Goal: Task Accomplishment & Management: Manage account settings

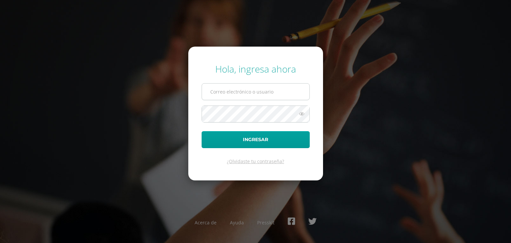
click at [261, 97] on input "text" at bounding box center [255, 91] width 107 height 16
type input "ponceeve7@gmail.com"
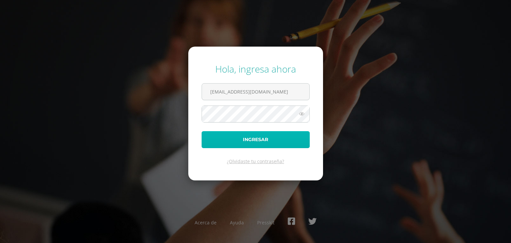
click at [262, 139] on button "Ingresar" at bounding box center [256, 139] width 108 height 17
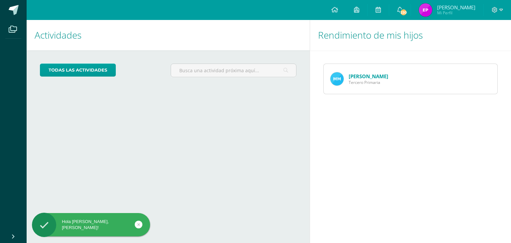
click at [365, 78] on link "[PERSON_NAME]" at bounding box center [369, 76] width 40 height 7
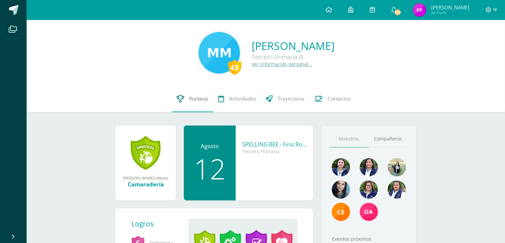
click at [203, 99] on span "Punteos" at bounding box center [199, 98] width 19 height 7
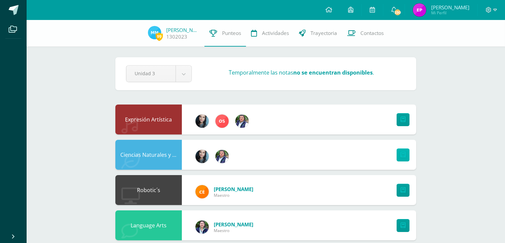
click at [406, 156] on link at bounding box center [403, 154] width 13 height 13
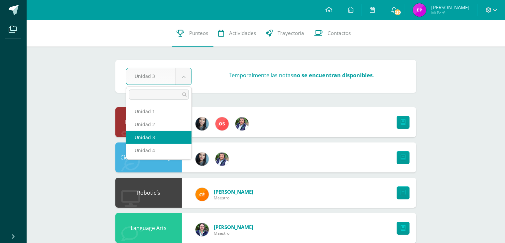
click at [185, 77] on body "Archivos Cerrar panel Configuración Cerrar sesión Evelyn Maribell Mi Perfil 230…" at bounding box center [252, 198] width 505 height 397
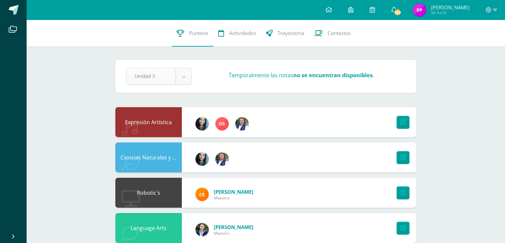
click at [185, 77] on body "Archivos Cerrar panel Configuración Cerrar sesión Evelyn Maribell Mi Perfil 230…" at bounding box center [252, 198] width 505 height 397
click at [291, 34] on span "Trayectoria" at bounding box center [291, 33] width 27 height 7
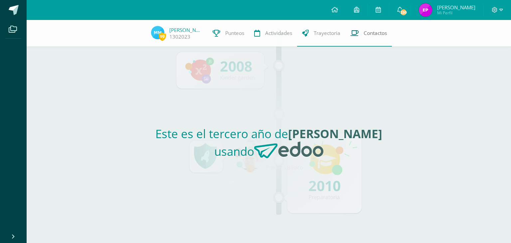
click at [366, 34] on span "Contactos" at bounding box center [375, 33] width 23 height 7
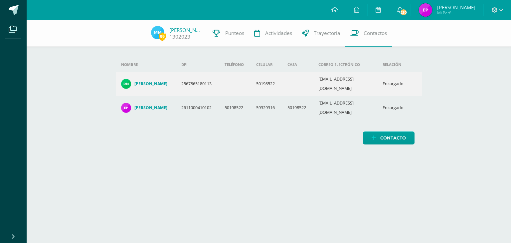
click at [345, 76] on td "[EMAIL_ADDRESS][DOMAIN_NAME]" at bounding box center [345, 84] width 64 height 24
click at [126, 79] on img at bounding box center [126, 84] width 10 height 10
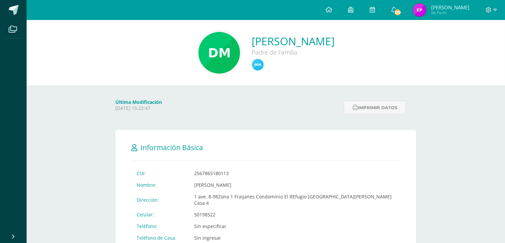
scroll to position [59, 0]
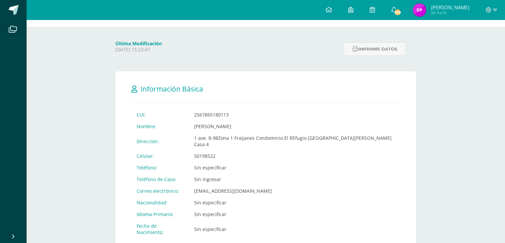
click at [217, 185] on td "[EMAIL_ADDRESS][DOMAIN_NAME]" at bounding box center [295, 191] width 212 height 12
click at [217, 185] on td "depnni54@gmail.com" at bounding box center [295, 191] width 212 height 12
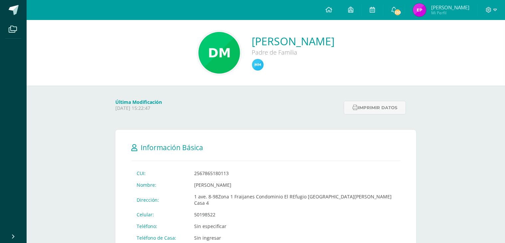
scroll to position [1, 0]
click at [213, 59] on img at bounding box center [220, 52] width 42 height 42
click at [260, 68] on img at bounding box center [258, 64] width 12 height 12
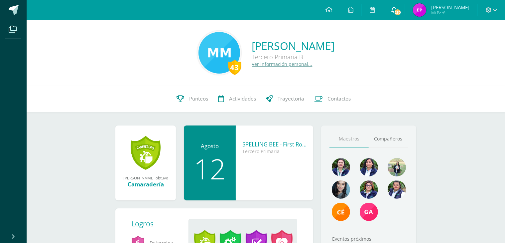
click at [401, 12] on span "230" at bounding box center [397, 12] width 7 height 7
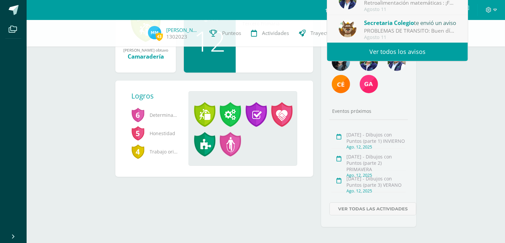
scroll to position [126, 0]
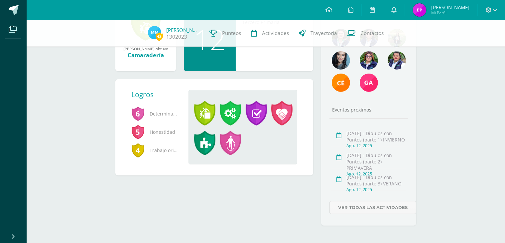
click at [247, 217] on div "María José ganó el logro: Camaradería Asignado por Gabriela 01 de Agosto del 20…" at bounding box center [214, 114] width 206 height 237
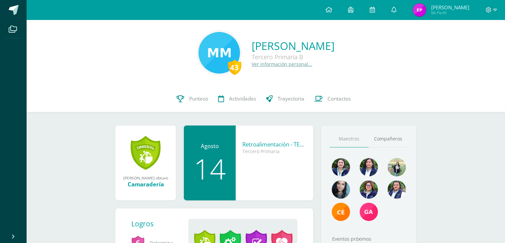
scroll to position [0, 0]
click at [141, 185] on div "Camaradería" at bounding box center [145, 184] width 47 height 8
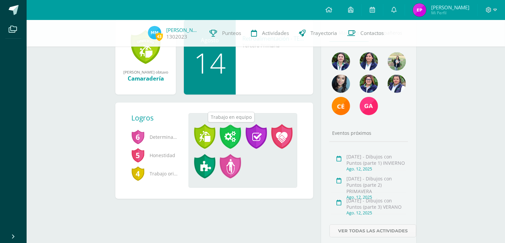
scroll to position [102, 0]
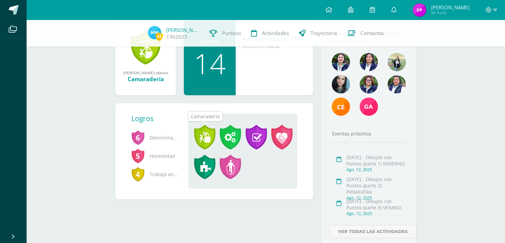
click at [204, 142] on span at bounding box center [204, 137] width 21 height 25
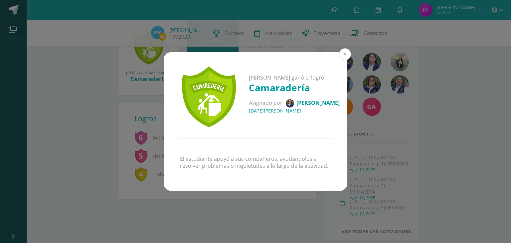
click at [341, 55] on button at bounding box center [345, 54] width 12 height 12
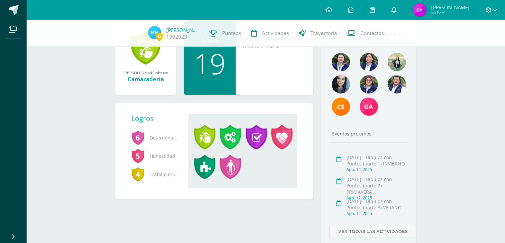
click at [227, 138] on span at bounding box center [230, 137] width 21 height 25
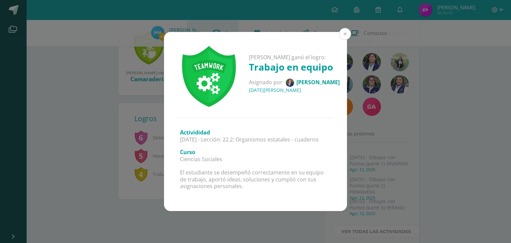
click at [346, 37] on button at bounding box center [345, 34] width 12 height 12
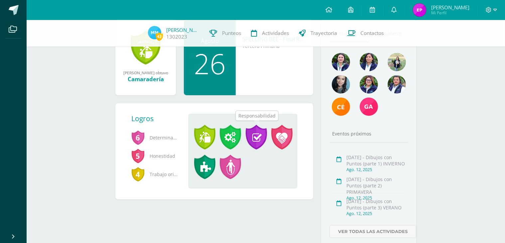
click at [262, 136] on span at bounding box center [256, 137] width 21 height 25
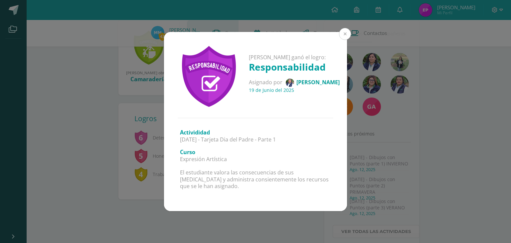
click at [344, 33] on button at bounding box center [345, 34] width 12 height 12
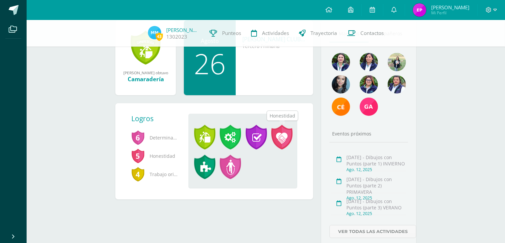
click at [286, 140] on span at bounding box center [281, 137] width 21 height 25
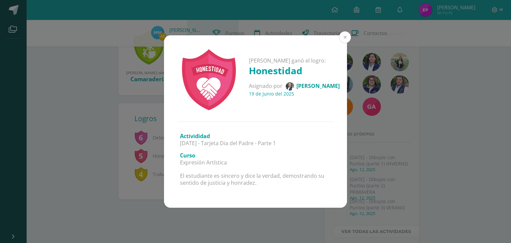
click at [347, 32] on button at bounding box center [345, 37] width 12 height 12
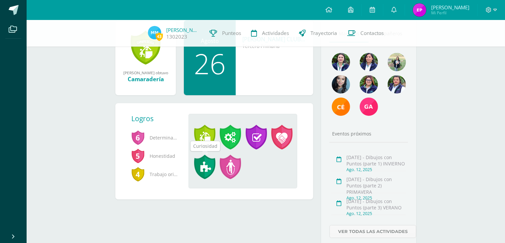
click at [205, 168] on span at bounding box center [204, 167] width 21 height 25
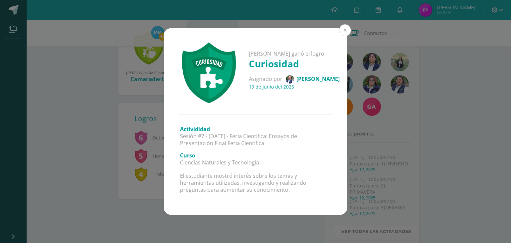
click at [343, 27] on button at bounding box center [345, 30] width 12 height 12
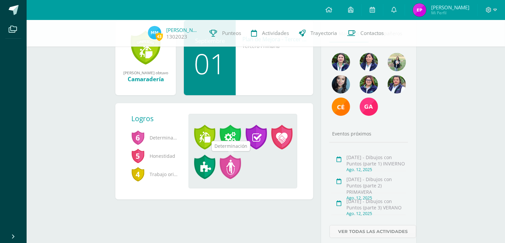
click at [233, 172] on span at bounding box center [230, 167] width 21 height 25
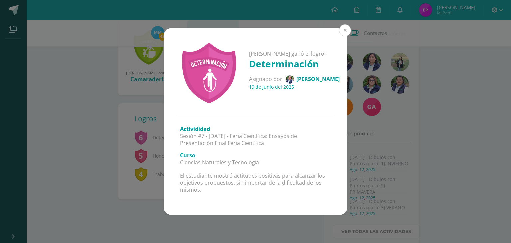
click at [341, 30] on button at bounding box center [345, 30] width 12 height 12
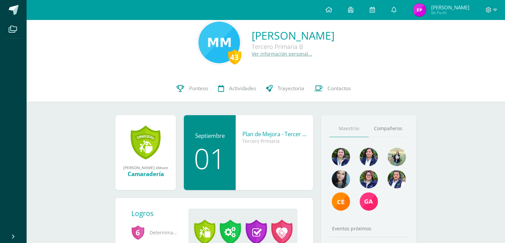
scroll to position [7, 0]
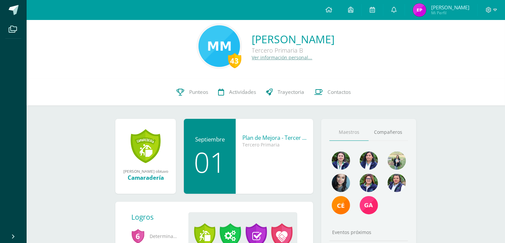
click at [228, 62] on div "43" at bounding box center [234, 60] width 13 height 15
click at [252, 57] on link "Ver información personal..." at bounding box center [282, 57] width 61 height 6
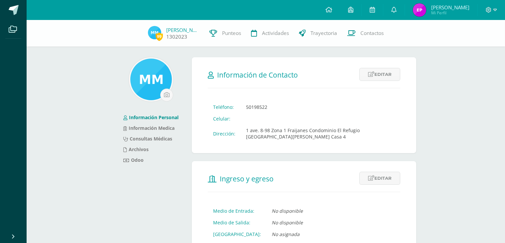
click at [160, 38] on span "99" at bounding box center [159, 36] width 7 height 8
click at [379, 73] on link "Editar" at bounding box center [380, 74] width 41 height 13
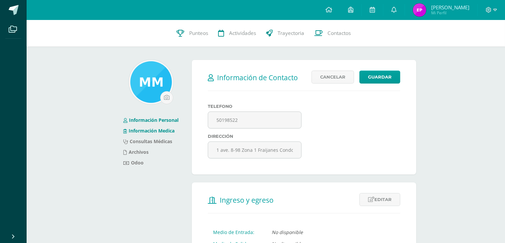
click at [155, 131] on link "Información Medica" at bounding box center [148, 130] width 51 height 6
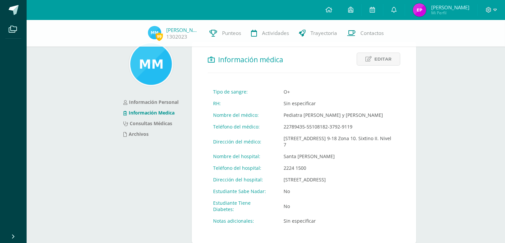
scroll to position [16, 0]
click at [161, 124] on link "Consultas Médicas" at bounding box center [147, 123] width 49 height 6
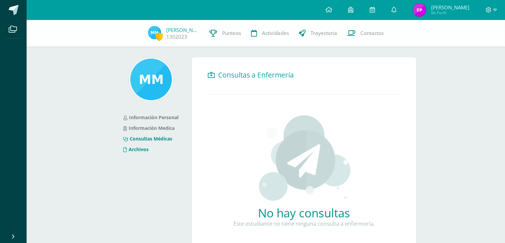
click at [144, 147] on link "Archivos" at bounding box center [135, 149] width 25 height 6
click at [487, 8] on icon at bounding box center [489, 10] width 6 height 6
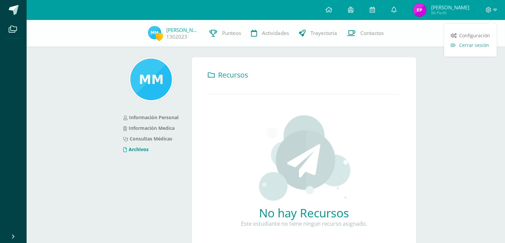
click at [472, 48] on span "Cerrar sesión" at bounding box center [474, 45] width 30 height 6
